Goal: Information Seeking & Learning: Learn about a topic

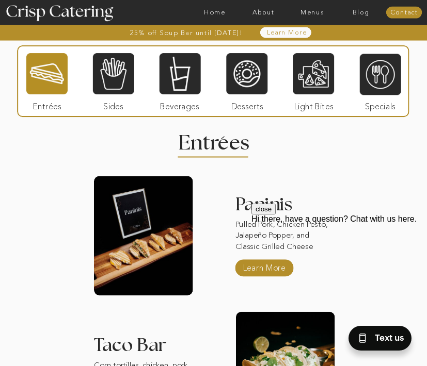
scroll to position [850, 0]
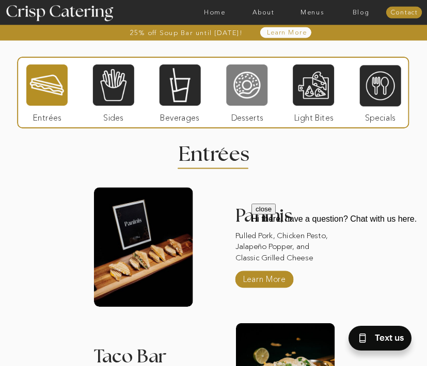
click at [248, 77] on div at bounding box center [246, 84] width 41 height 43
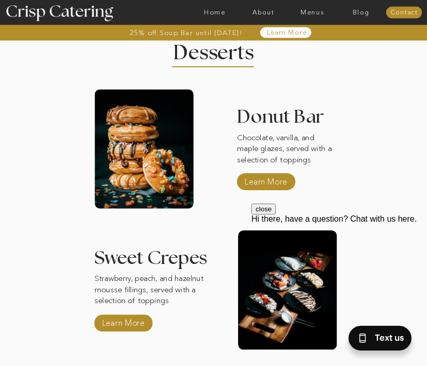
scroll to position [953, 0]
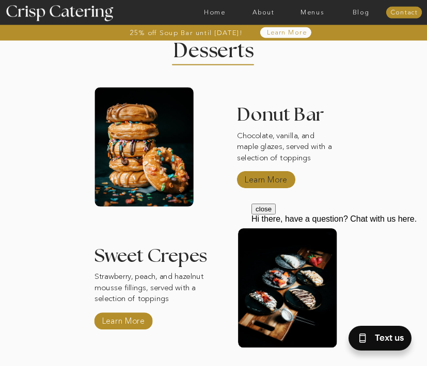
click at [247, 177] on p "Learn More" at bounding box center [265, 178] width 47 height 21
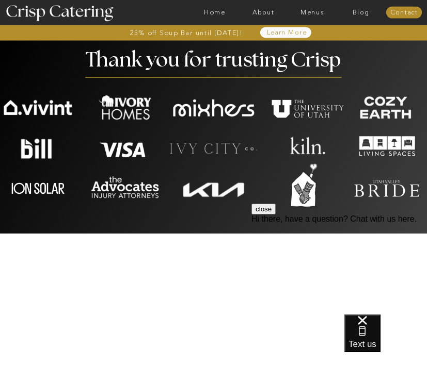
scroll to position [1486, 0]
